Goal: Task Accomplishment & Management: Use online tool/utility

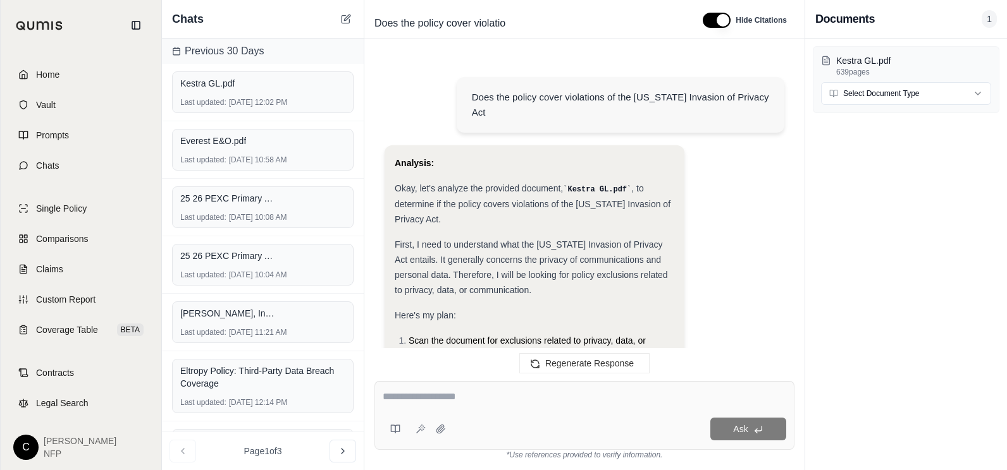
scroll to position [853, 0]
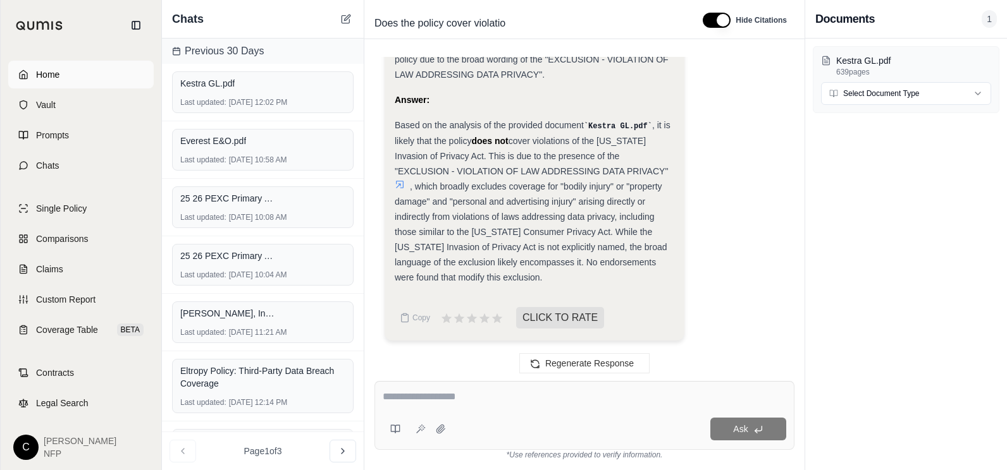
click at [54, 80] on link "Home" at bounding box center [80, 75] width 145 height 28
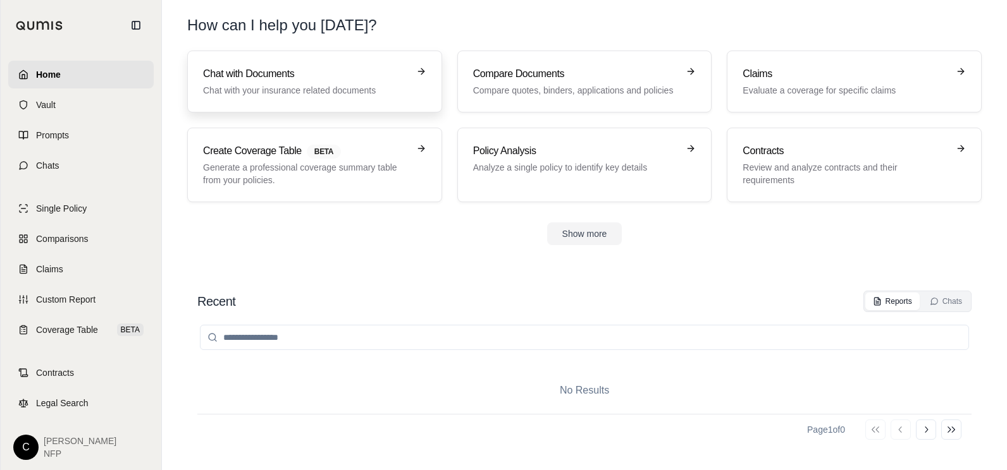
click at [245, 78] on h3 "Chat with Documents" at bounding box center [306, 73] width 206 height 15
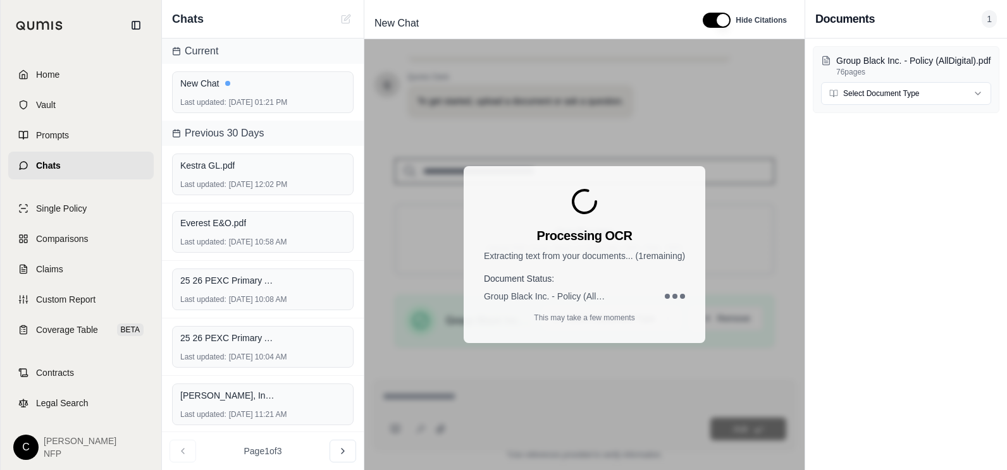
scroll to position [212, 0]
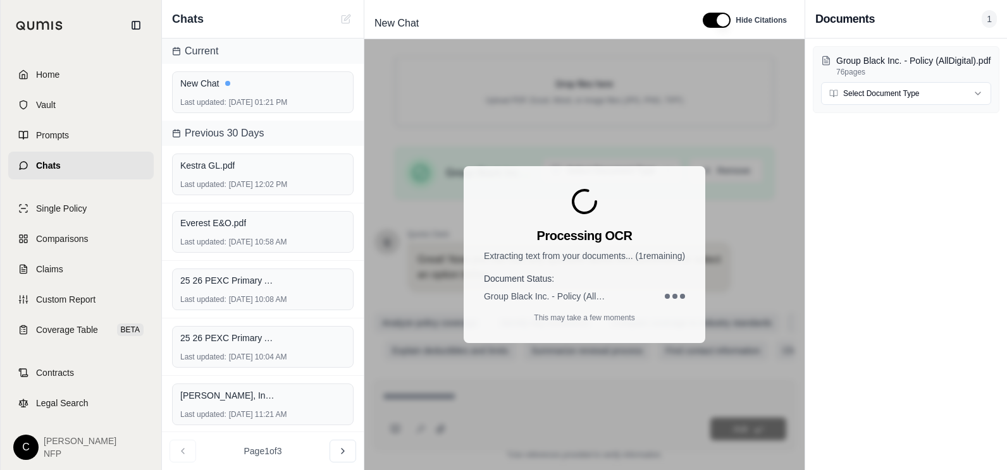
click at [835, 278] on div "Group Black Inc. - Policy (AllDigital).pdf 76 pages Select Document Type" at bounding box center [906, 255] width 202 height 432
click at [237, 94] on div "New Chat Last updated: [DATE] 01:21 PM" at bounding box center [262, 92] width 181 height 42
click at [239, 168] on div "Kestra GL.pdf" at bounding box center [262, 165] width 165 height 13
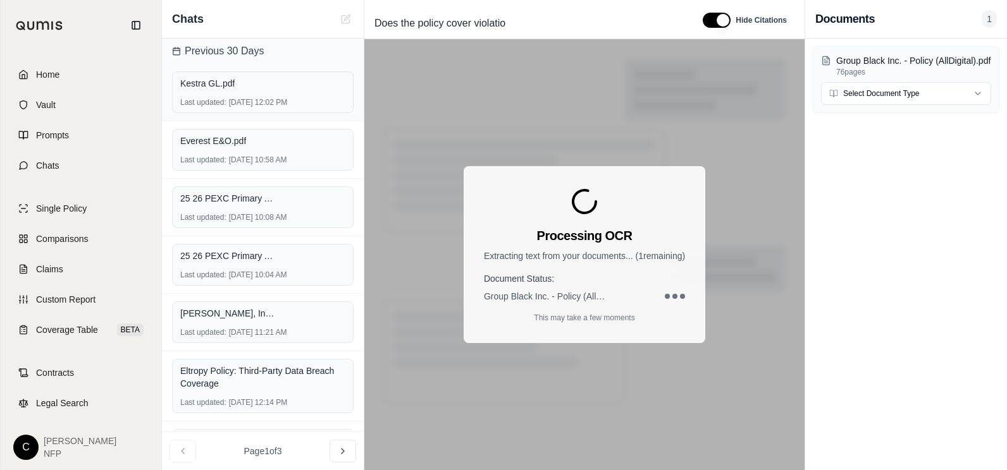
drag, startPoint x: 234, startPoint y: 145, endPoint x: 235, endPoint y: 116, distance: 29.1
click at [235, 145] on span "Everest E&O.pdf" at bounding box center [213, 141] width 66 height 13
click at [237, 92] on div "Kestra GL.pdf Last updated: [DATE] 12:02 PM" at bounding box center [262, 92] width 181 height 42
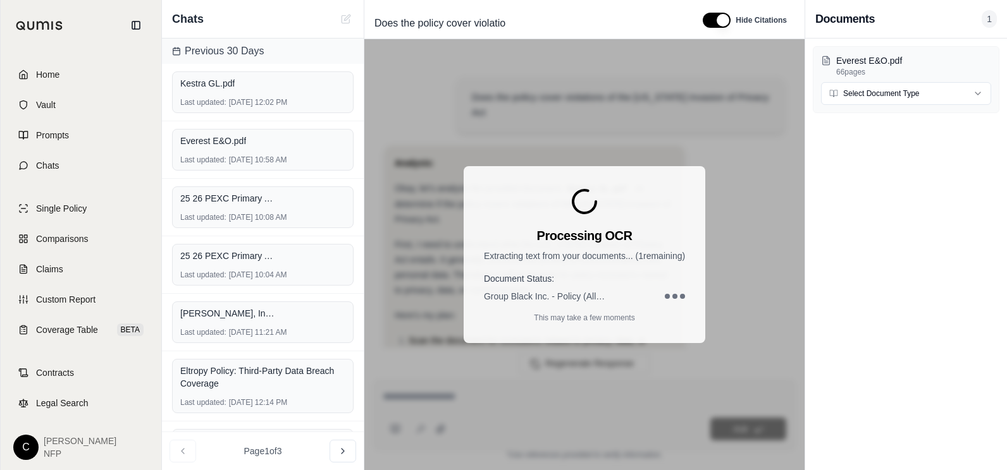
scroll to position [853, 0]
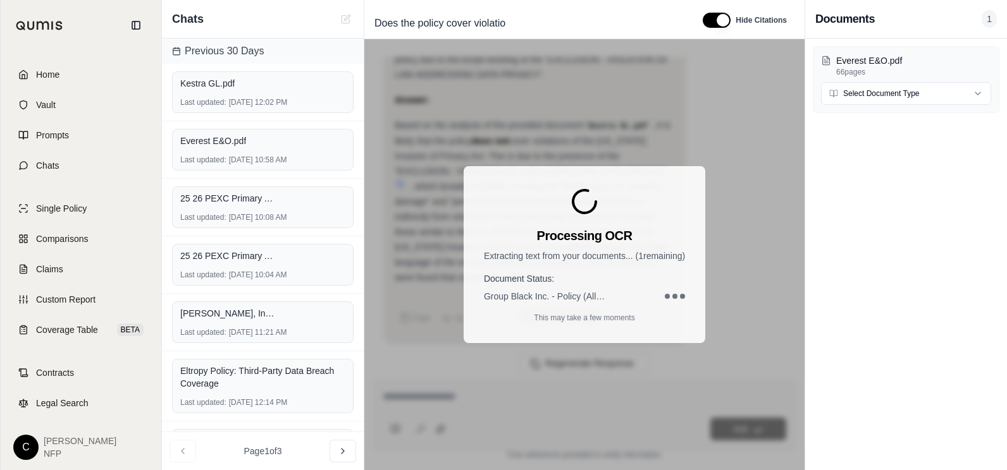
click at [838, 215] on div "Everest E&O.pdf 66 pages Select Document Type" at bounding box center [906, 255] width 202 height 432
click at [570, 315] on p "This may take a few moments" at bounding box center [584, 318] width 101 height 10
click at [54, 75] on span "Home" at bounding box center [47, 74] width 23 height 13
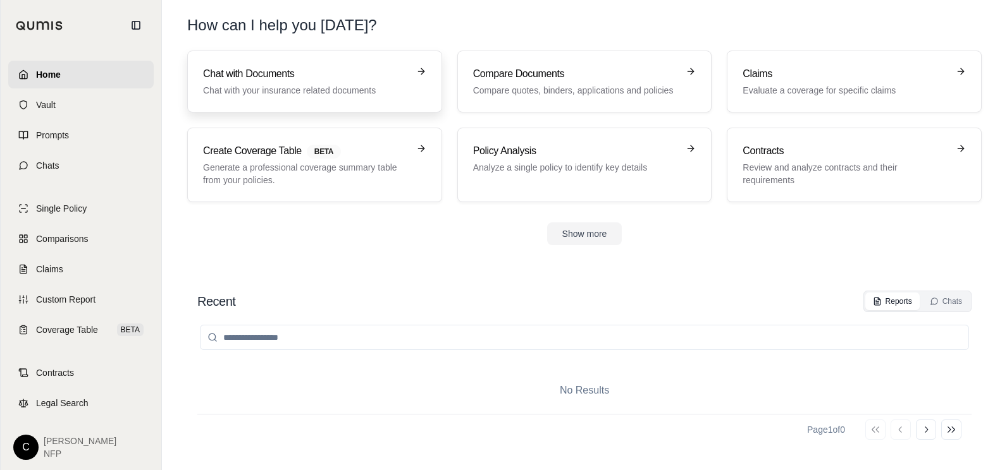
click at [230, 80] on h3 "Chat with Documents" at bounding box center [306, 73] width 206 height 15
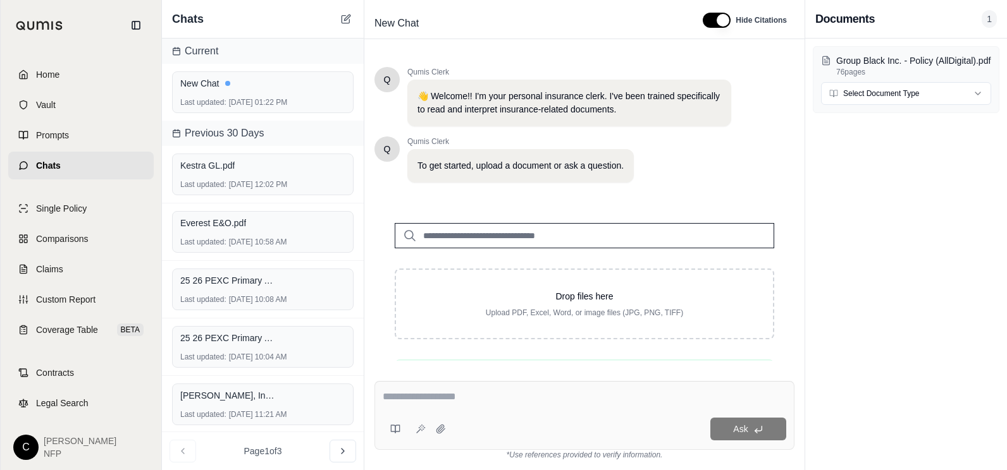
scroll to position [237, 0]
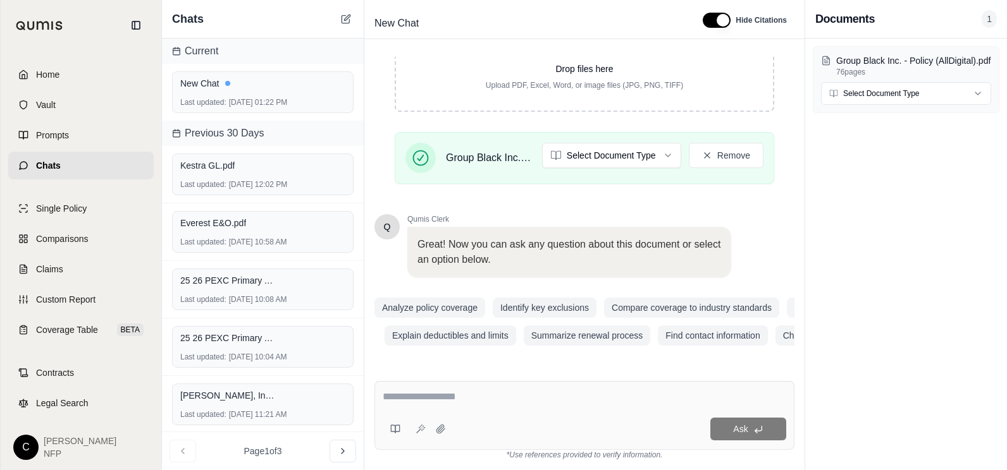
click at [414, 398] on textarea at bounding box center [584, 397] width 403 height 15
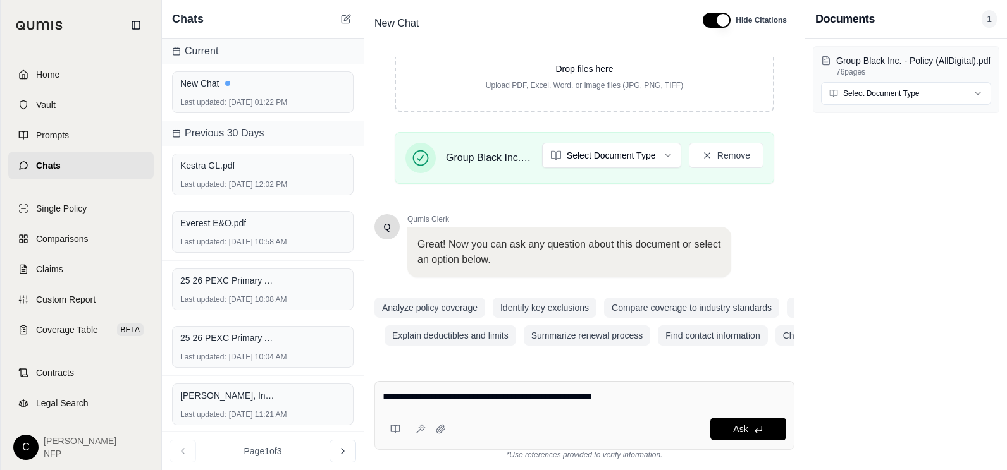
type textarea "**********"
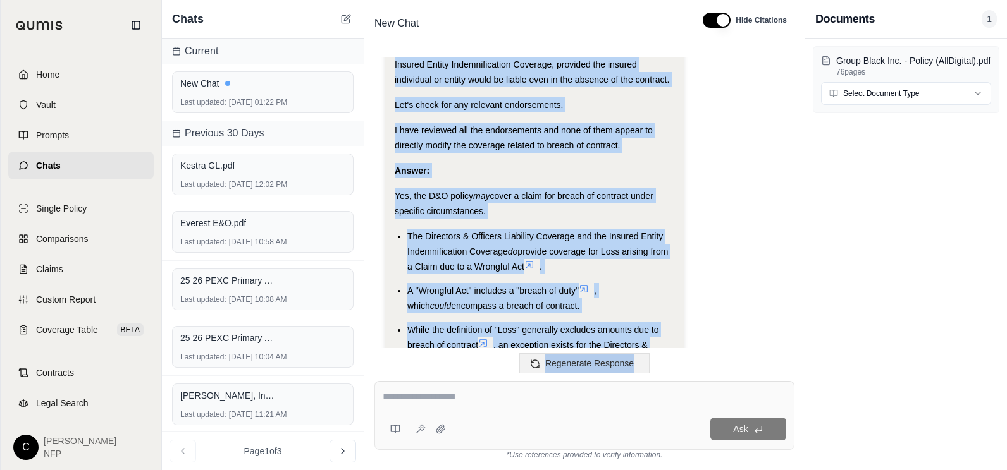
scroll to position [1759, 0]
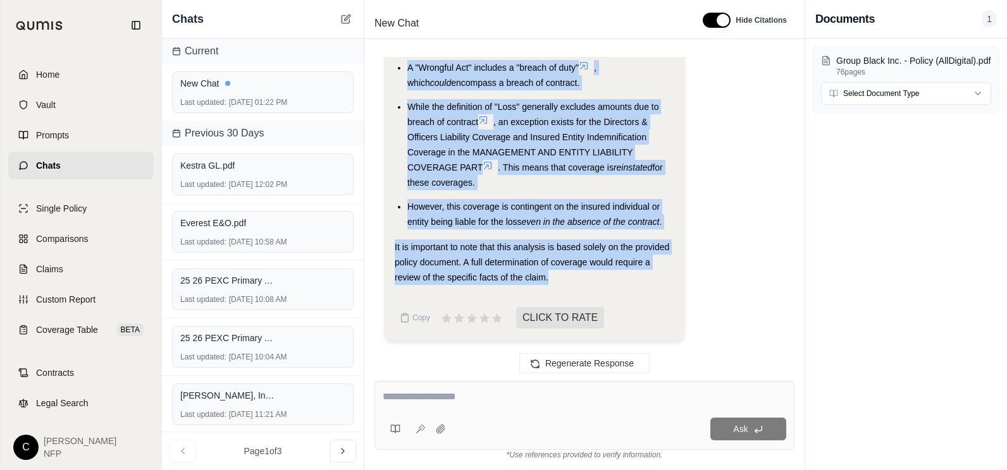
drag, startPoint x: 395, startPoint y: 147, endPoint x: 627, endPoint y: 280, distance: 267.4
drag, startPoint x: 627, startPoint y: 280, endPoint x: 562, endPoint y: 221, distance: 87.8
copy div "Analysis: Okay, I need to determine if the Directors and Officers (D&O) liabili…"
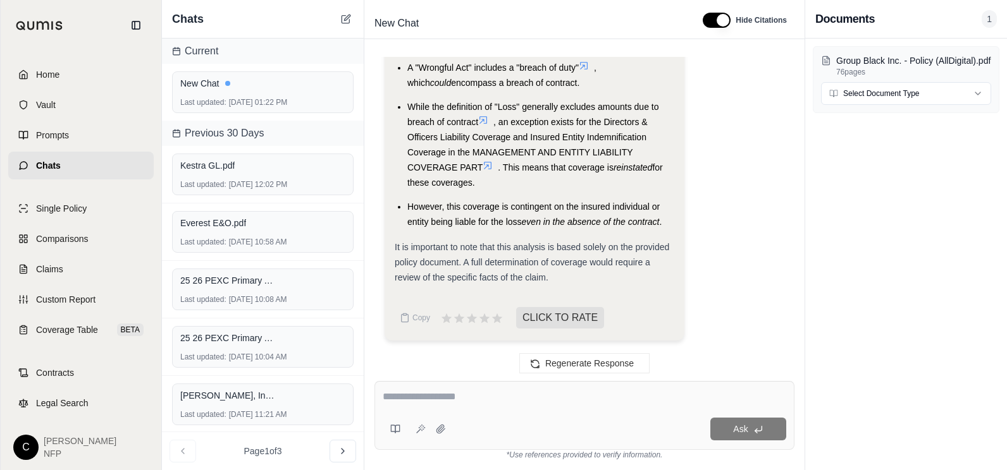
click at [402, 394] on textarea at bounding box center [584, 397] width 403 height 15
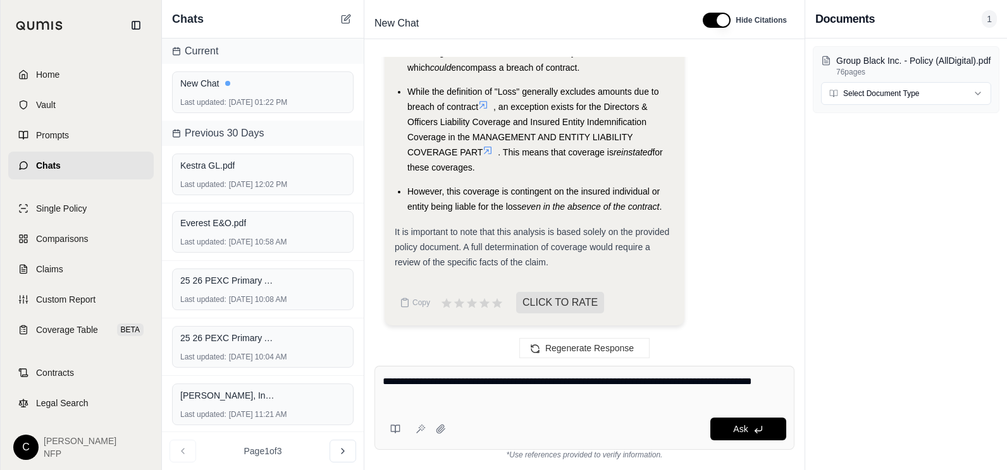
type textarea "**********"
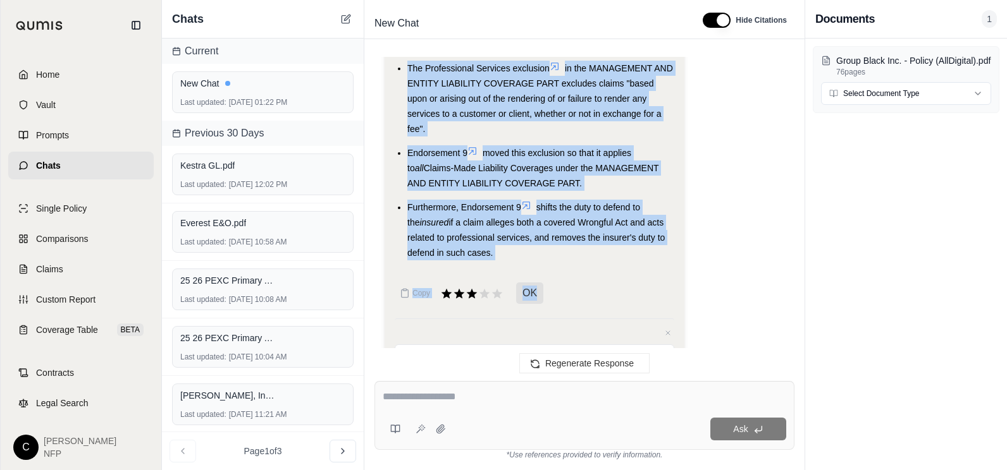
scroll to position [3411, 0]
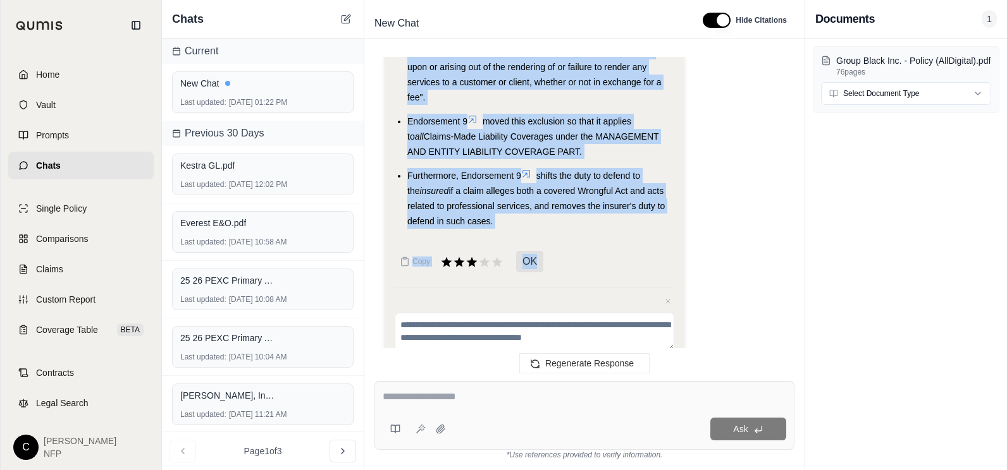
drag, startPoint x: 394, startPoint y: 149, endPoint x: 500, endPoint y: 237, distance: 137.8
drag, startPoint x: 500, startPoint y: 237, endPoint x: 475, endPoint y: 211, distance: 35.8
copy div "Okay, the question is whether the D&O policy provides coverage if the loss aris…"
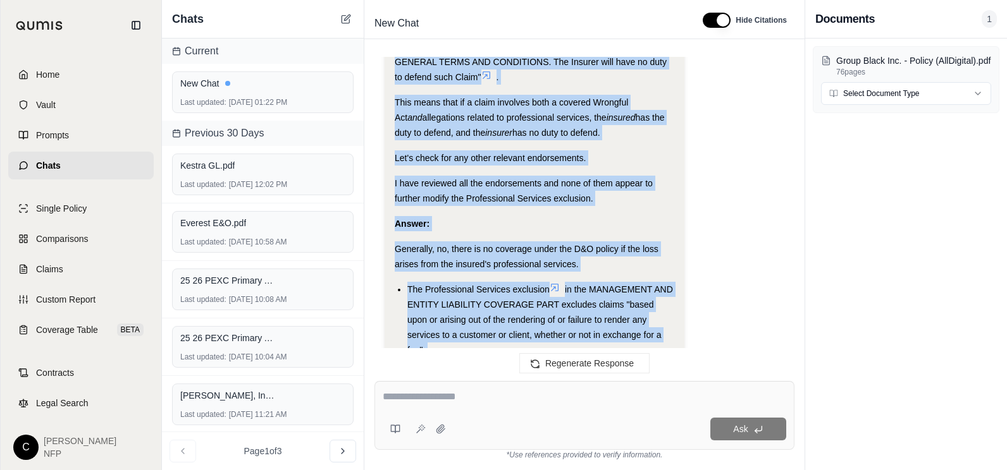
scroll to position [3474, 0]
